Goal: Information Seeking & Learning: Learn about a topic

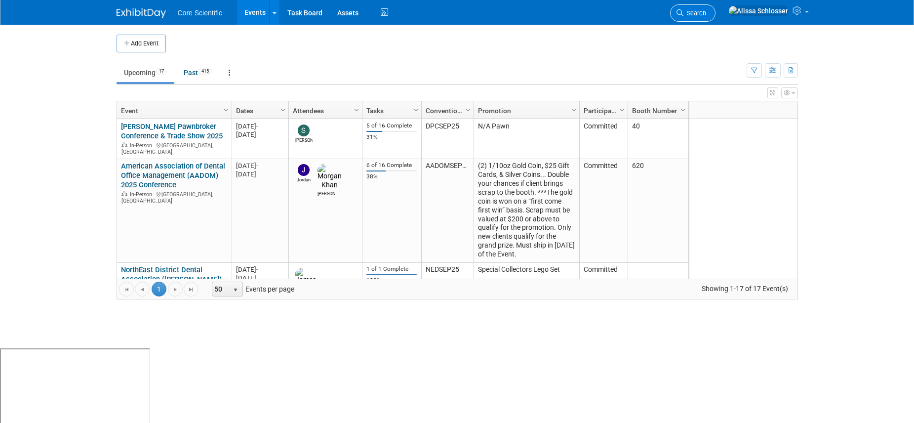
click at [687, 11] on span "Search" at bounding box center [694, 12] width 23 height 7
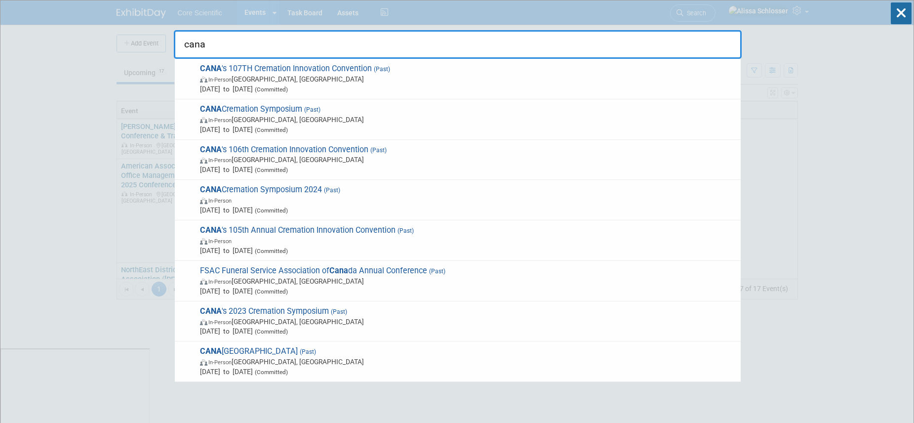
type input "cana"
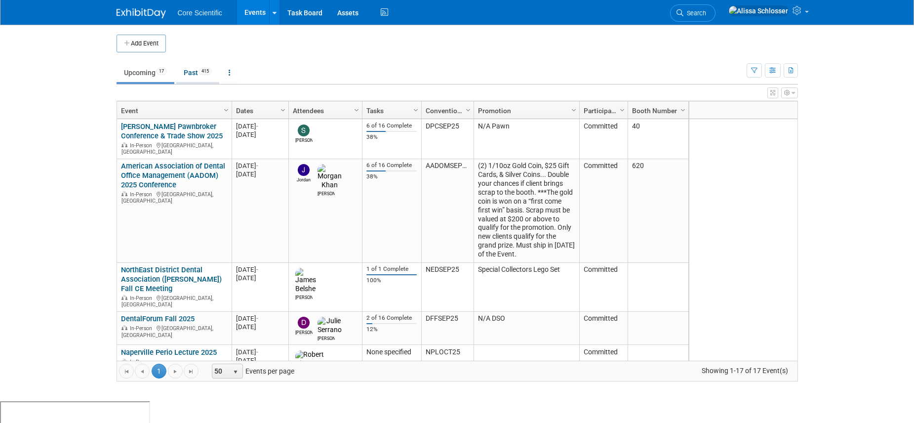
click at [191, 80] on link "Past 415" at bounding box center [197, 72] width 43 height 19
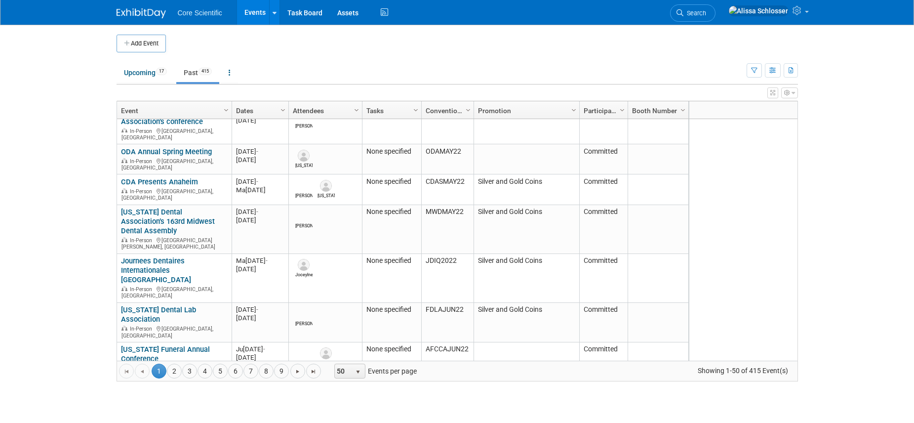
scroll to position [1262, 0]
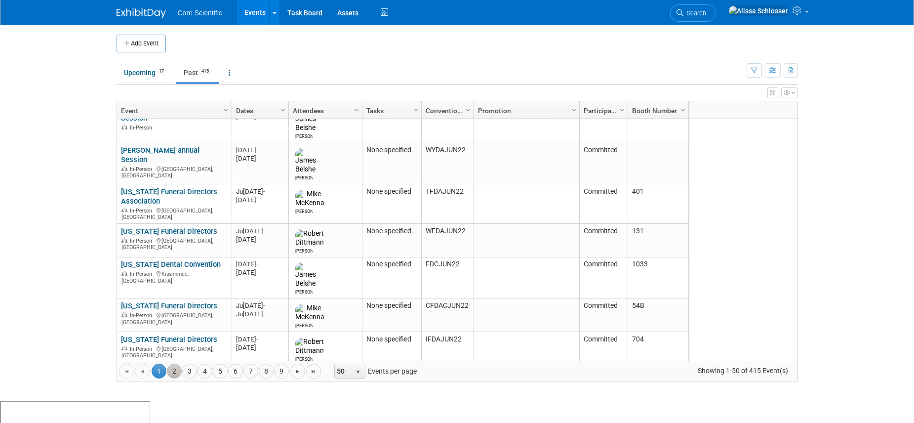
click at [174, 369] on link "2" at bounding box center [174, 370] width 15 height 15
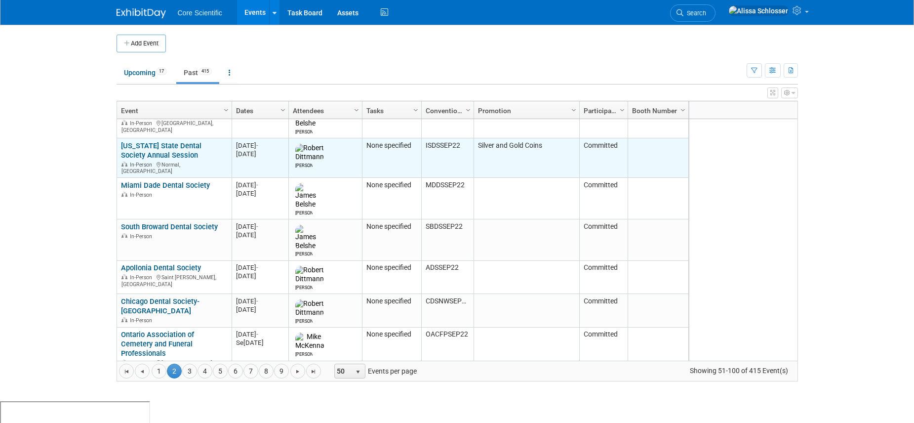
scroll to position [0, 0]
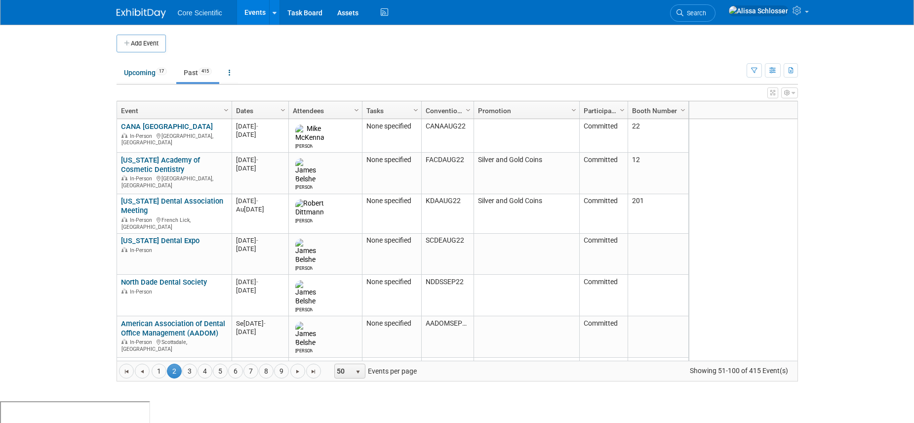
click at [250, 107] on link "Dates" at bounding box center [259, 110] width 46 height 17
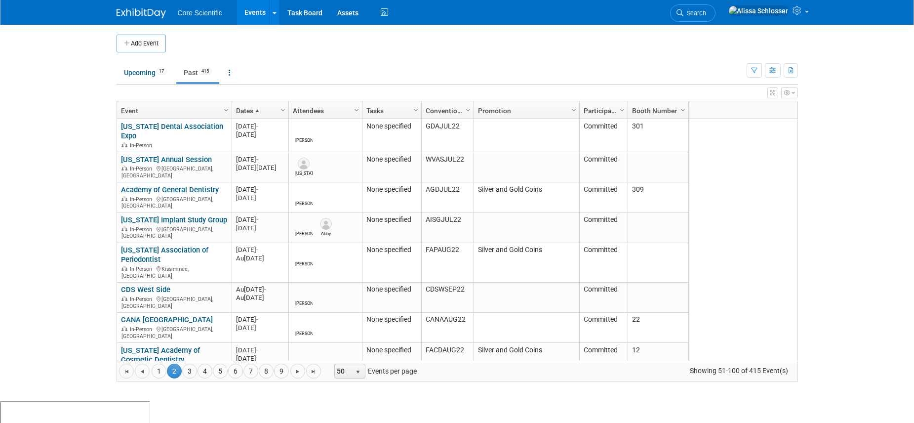
click at [250, 107] on link "Dates" at bounding box center [259, 110] width 46 height 17
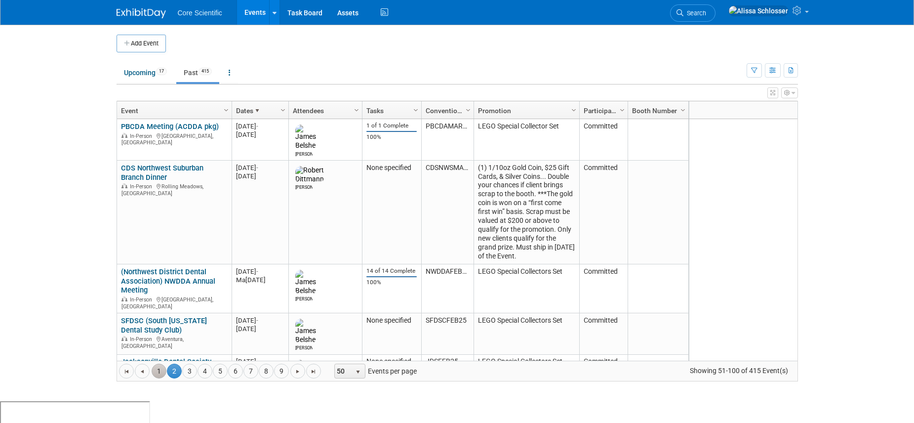
click at [157, 370] on link "1" at bounding box center [159, 370] width 15 height 15
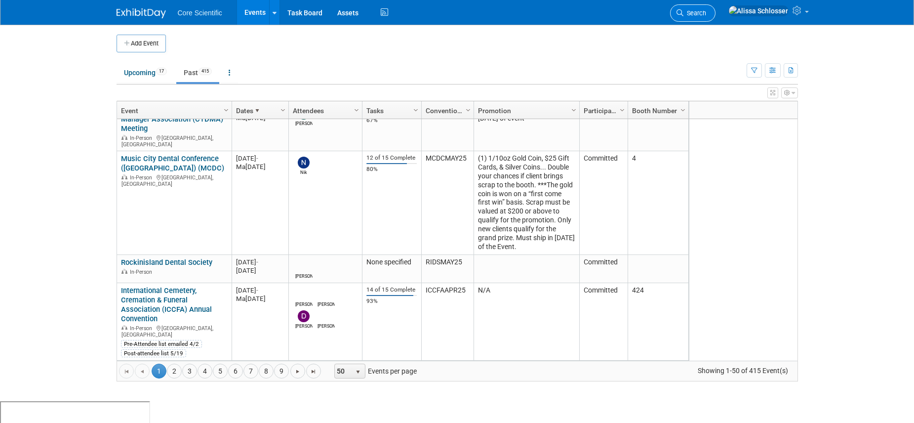
click at [715, 14] on link "Search" at bounding box center [692, 12] width 45 height 17
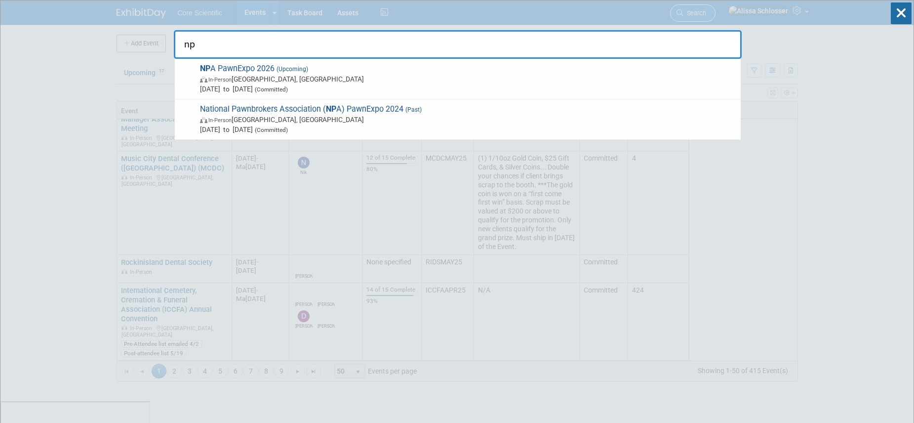
type input "n"
type input "npa"
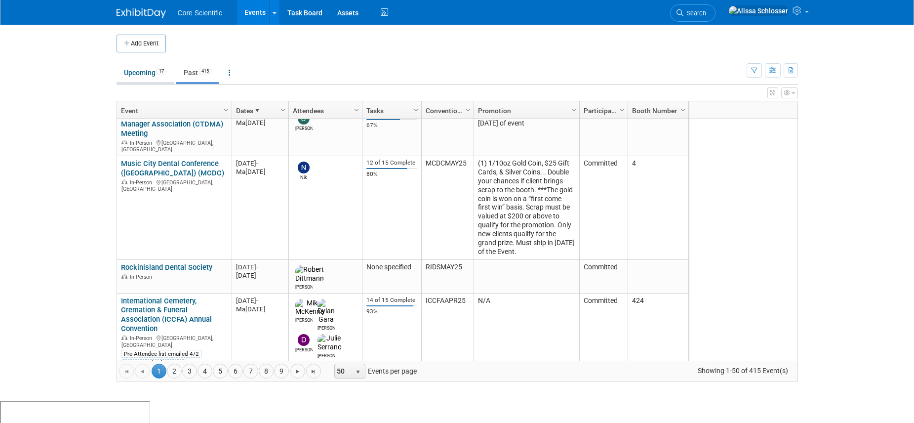
click at [141, 74] on link "Upcoming 17" at bounding box center [145, 72] width 58 height 19
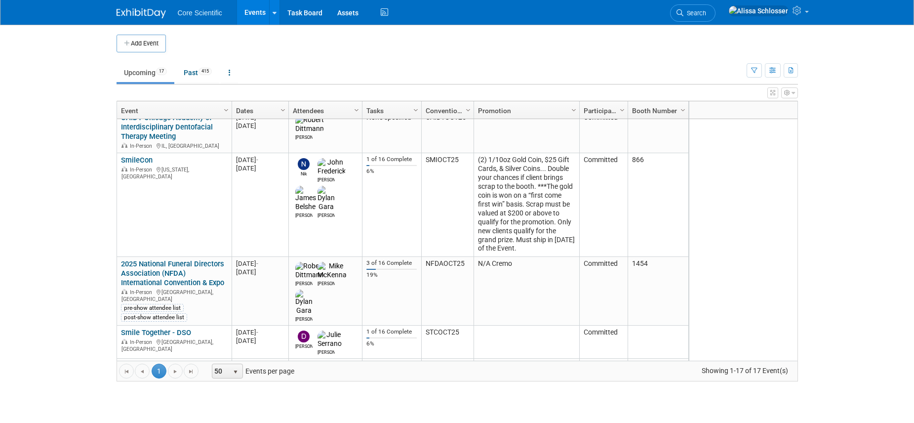
scroll to position [284, 0]
